Goal: Navigation & Orientation: Find specific page/section

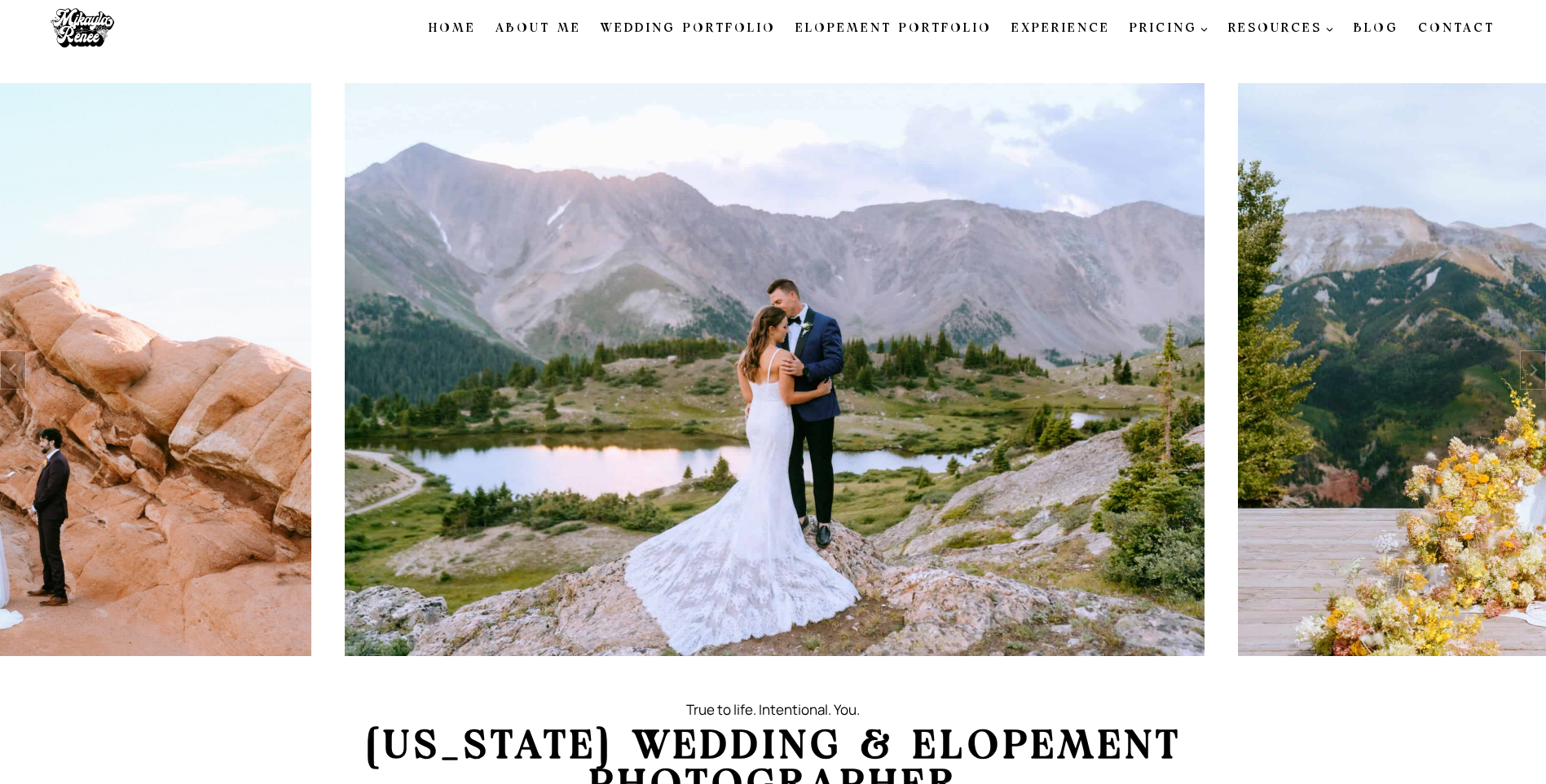
click at [573, 32] on link "About Me" at bounding box center [537, 28] width 105 height 34
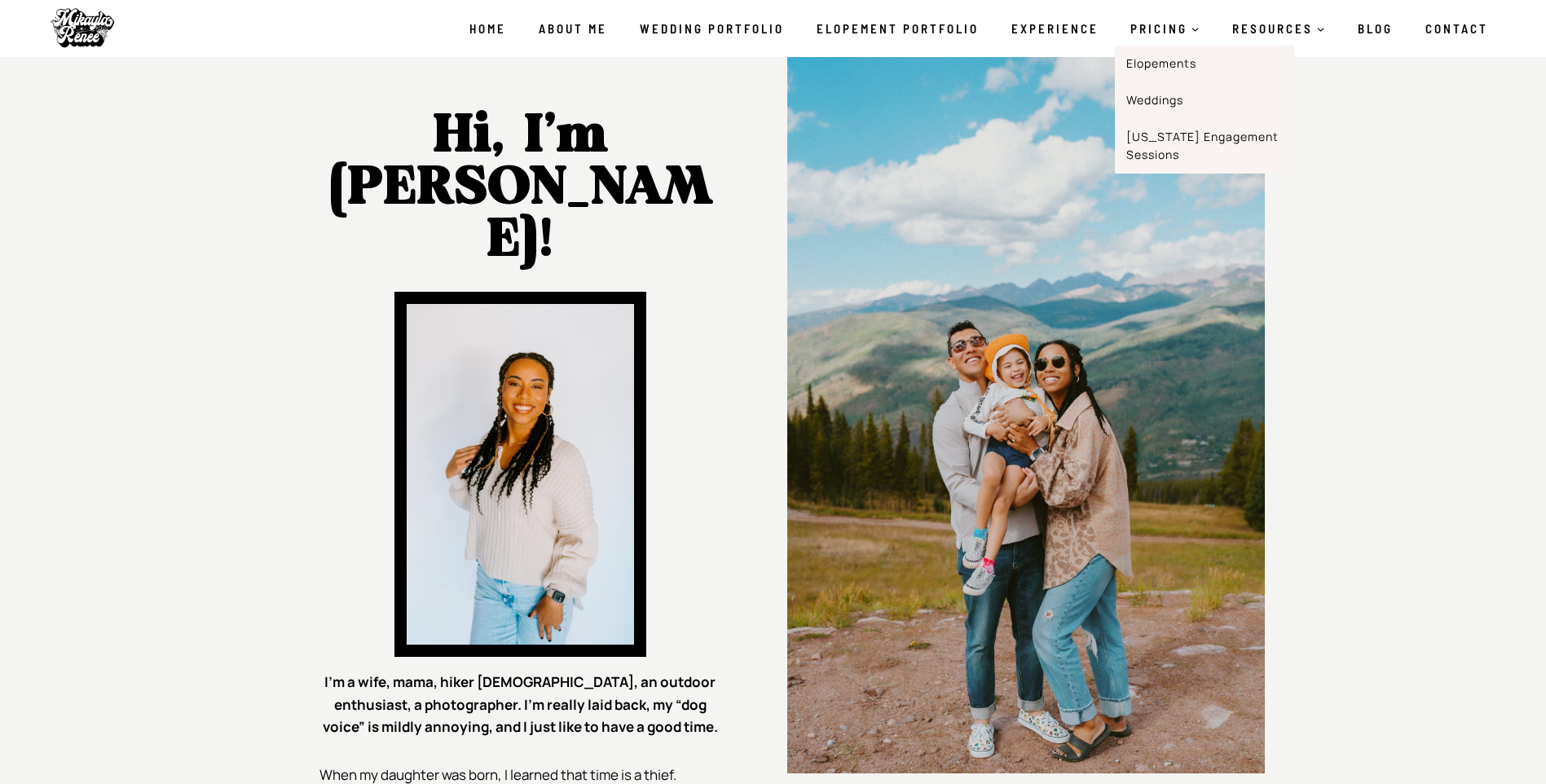
click at [1158, 132] on link "[US_STATE] Engagement Sessions" at bounding box center [1205, 146] width 180 height 55
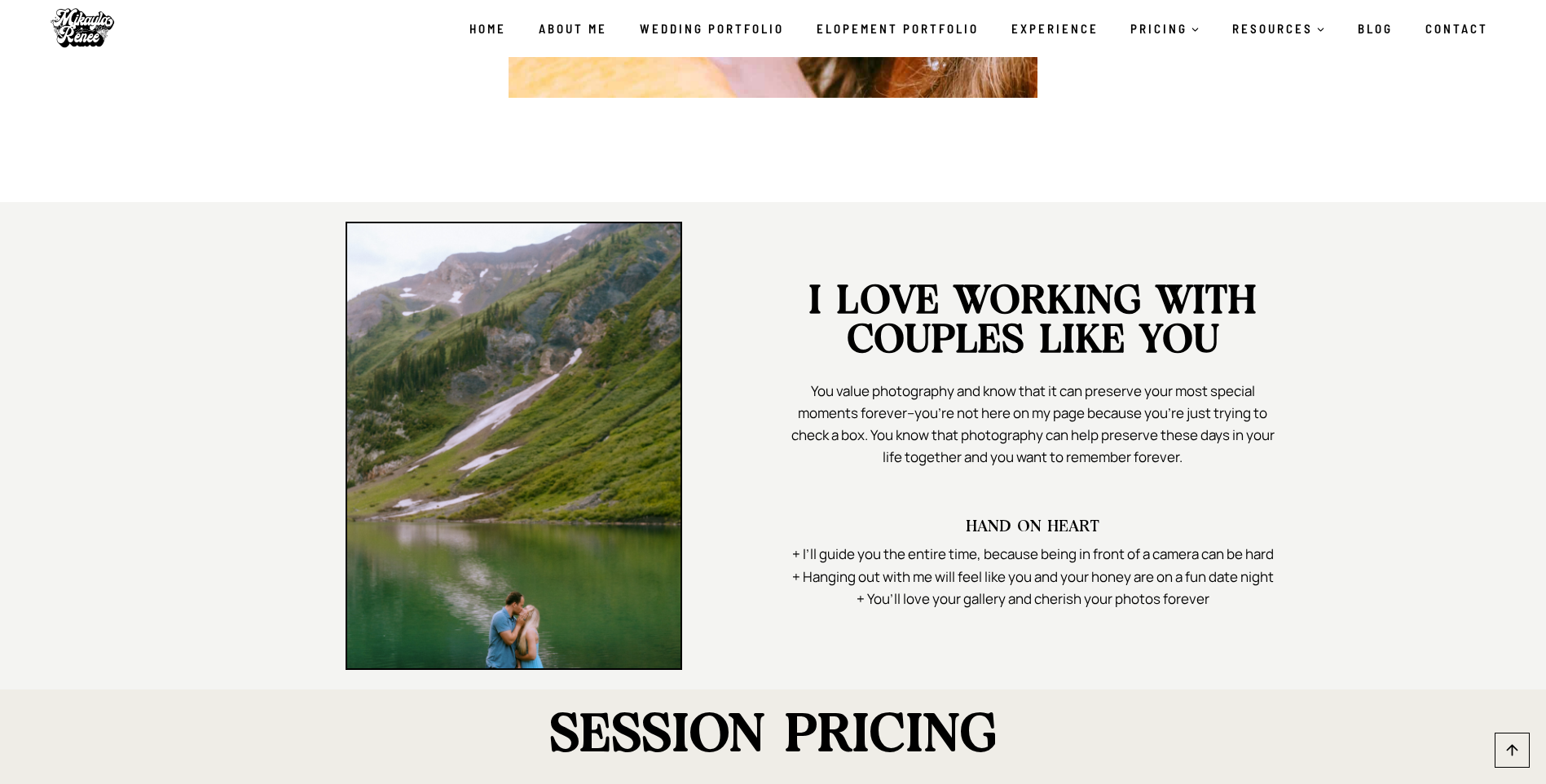
scroll to position [1467, 0]
